Goal: Task Accomplishment & Management: Use online tool/utility

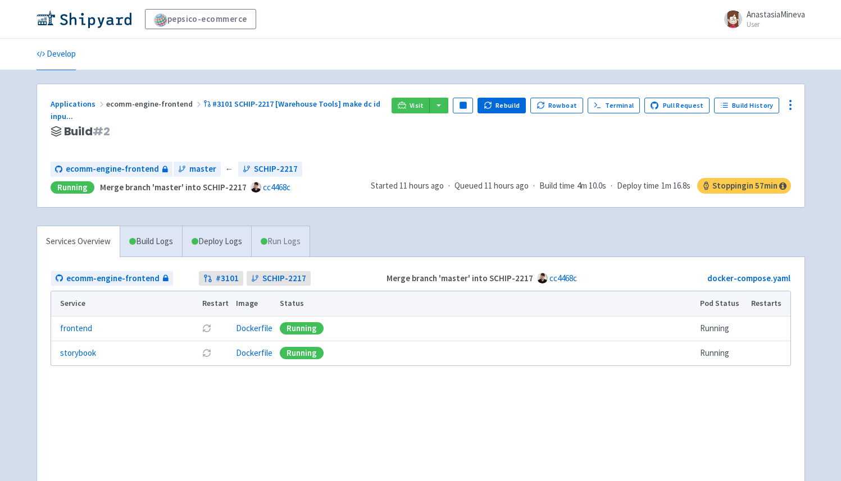
click at [276, 239] on link "Run Logs" at bounding box center [280, 241] width 58 height 31
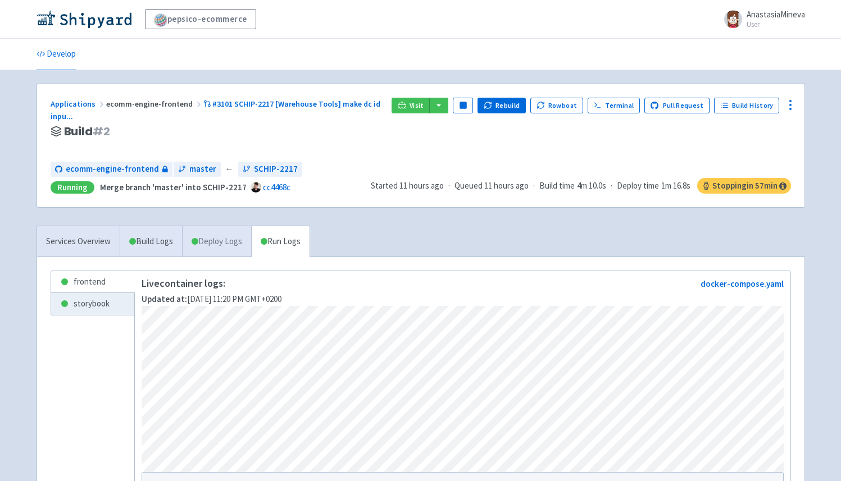
click at [227, 239] on link "Deploy Logs" at bounding box center [216, 241] width 69 height 31
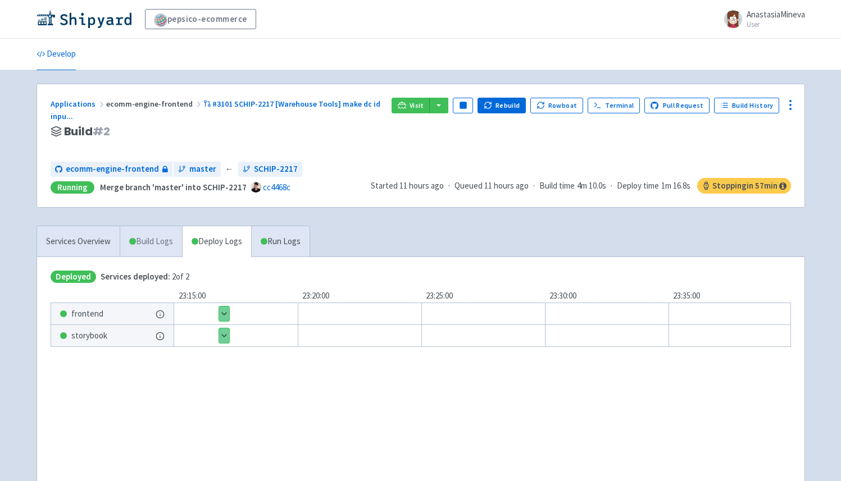
click at [143, 240] on link "Build Logs" at bounding box center [151, 241] width 62 height 31
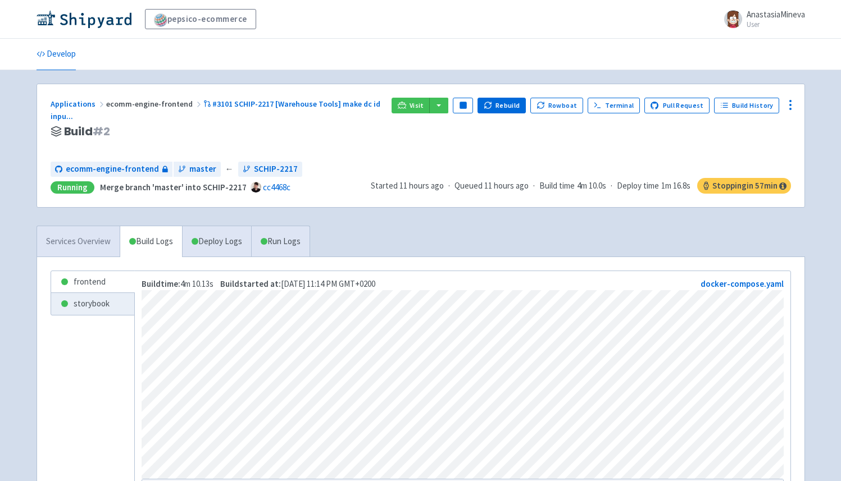
click at [83, 234] on link "Services Overview" at bounding box center [78, 241] width 83 height 31
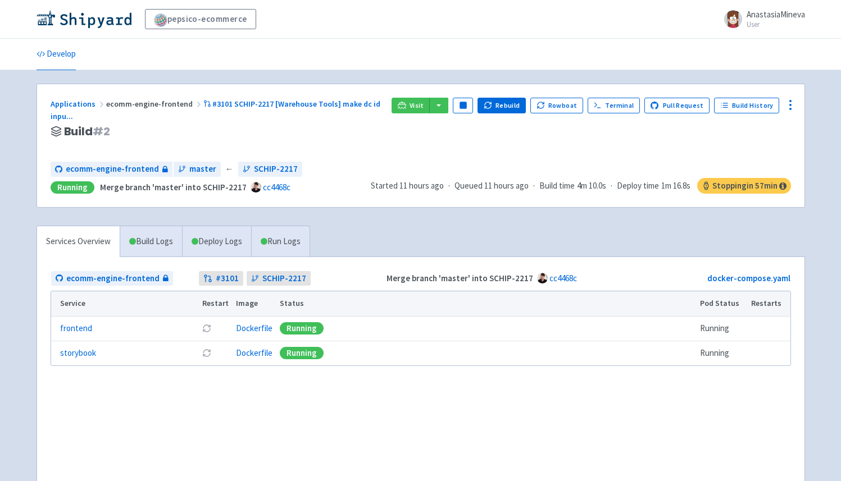
click at [77, 57] on li "Develop" at bounding box center [56, 54] width 53 height 31
click at [61, 53] on link "Develop" at bounding box center [56, 54] width 39 height 31
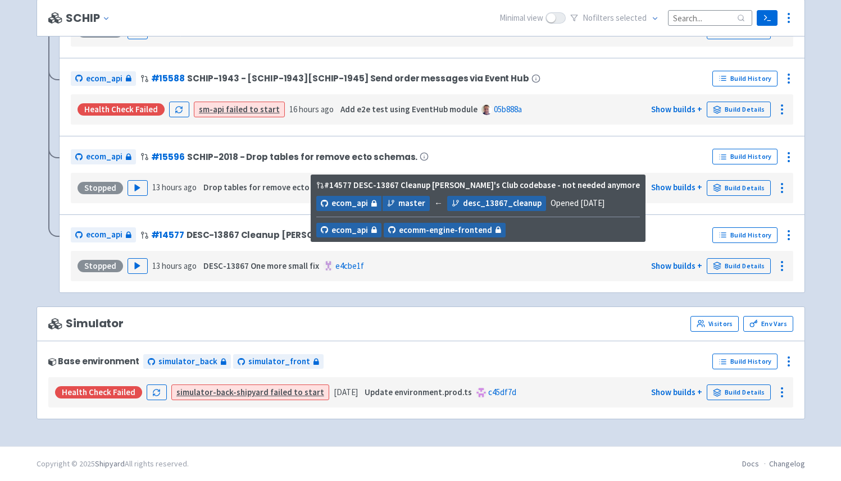
scroll to position [4210, 0]
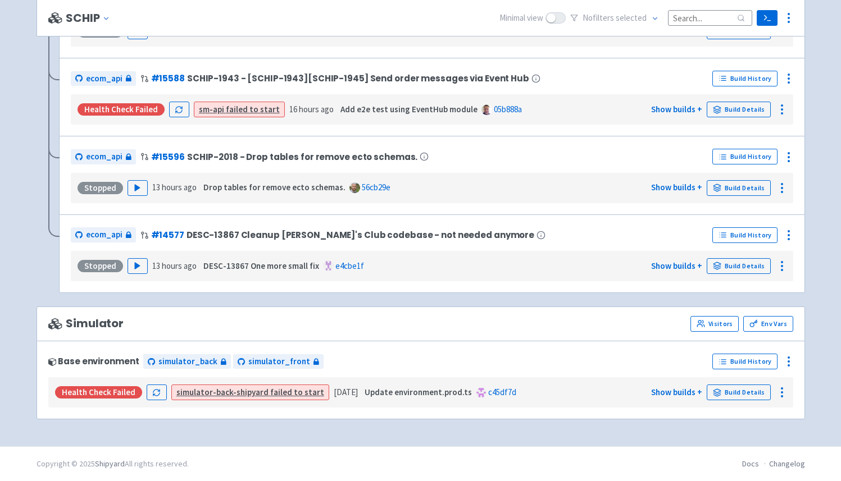
click at [94, 272] on div "Stopped" at bounding box center [101, 266] width 46 height 12
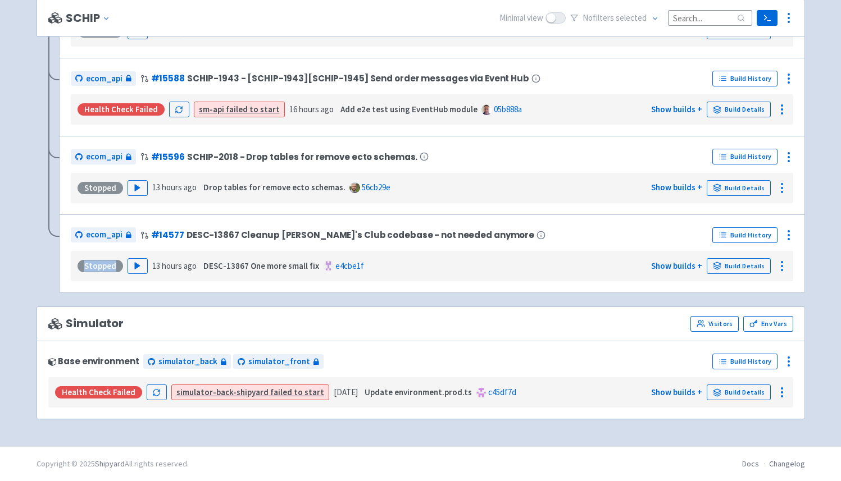
click at [94, 272] on div "Stopped" at bounding box center [101, 266] width 46 height 12
click at [101, 271] on div "Stopped" at bounding box center [101, 266] width 46 height 12
click at [141, 270] on button "Play" at bounding box center [138, 266] width 20 height 16
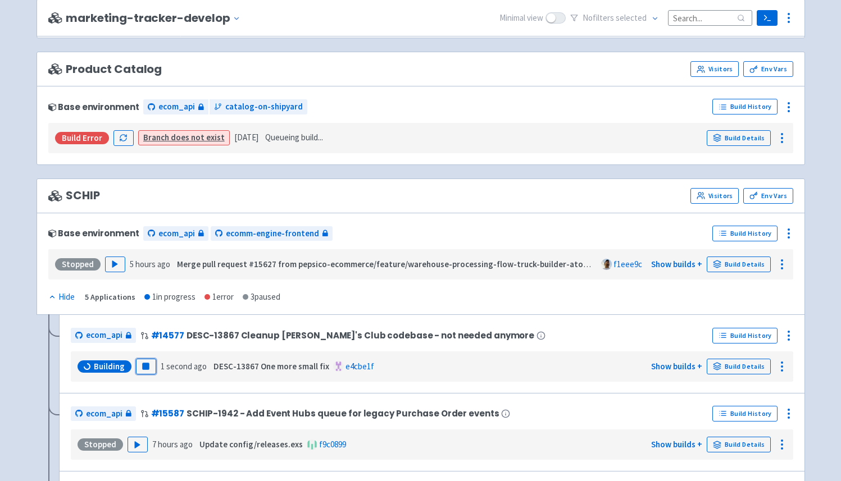
scroll to position [4013, 0]
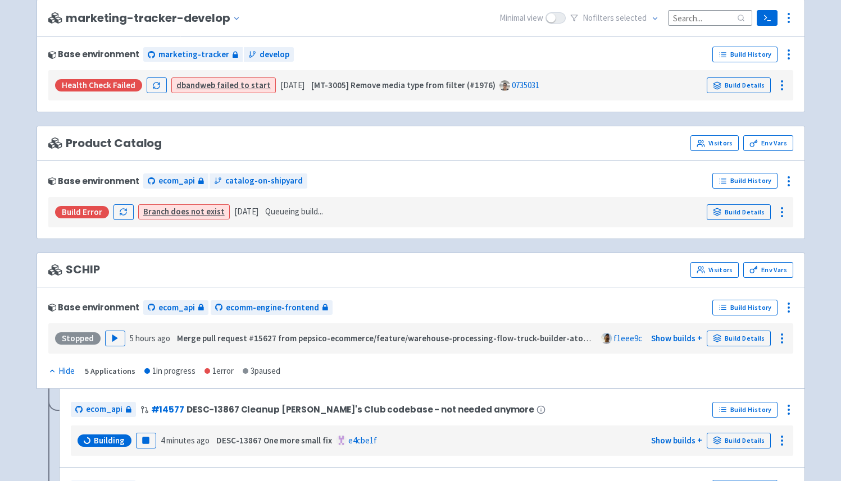
scroll to position [4031, 0]
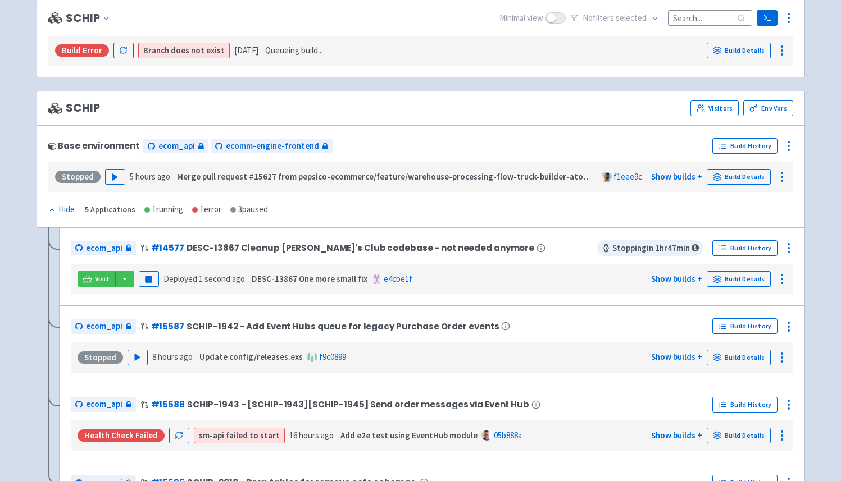
scroll to position [4110, 0]
